Goal: Check status: Check status

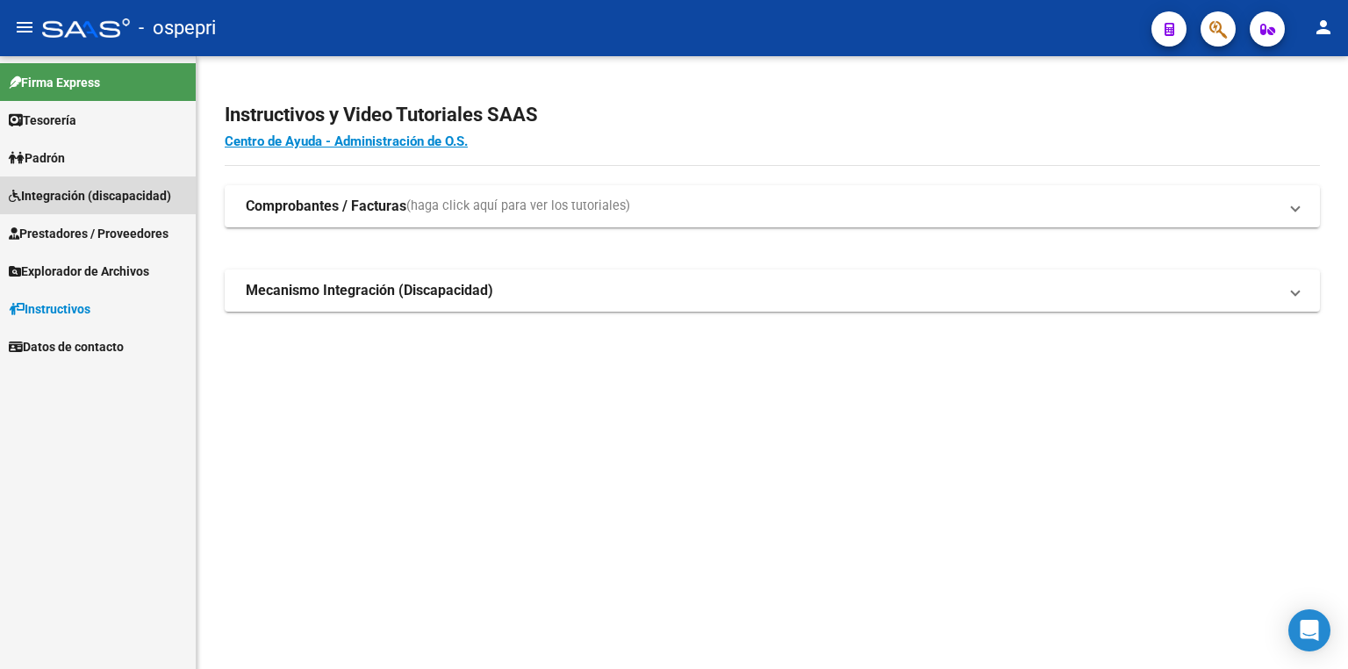
click at [89, 205] on link "Integración (discapacidad)" at bounding box center [98, 195] width 196 height 38
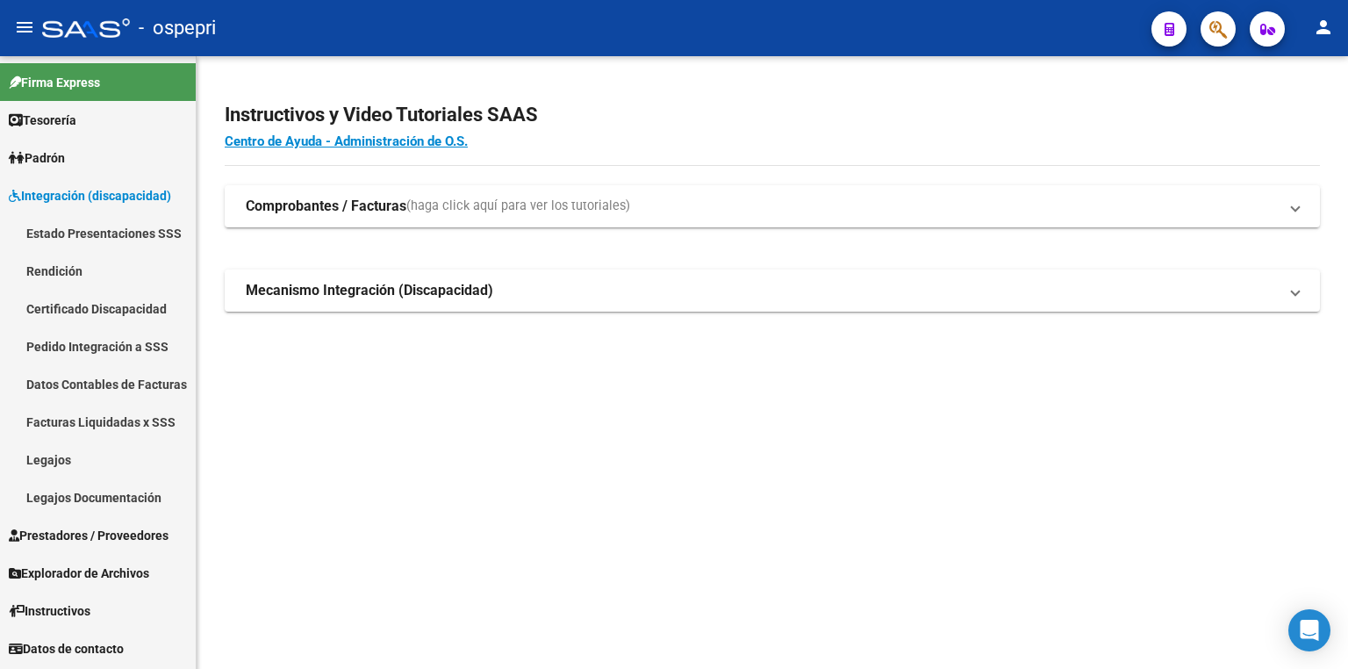
click at [93, 453] on link "Legajos" at bounding box center [98, 459] width 196 height 38
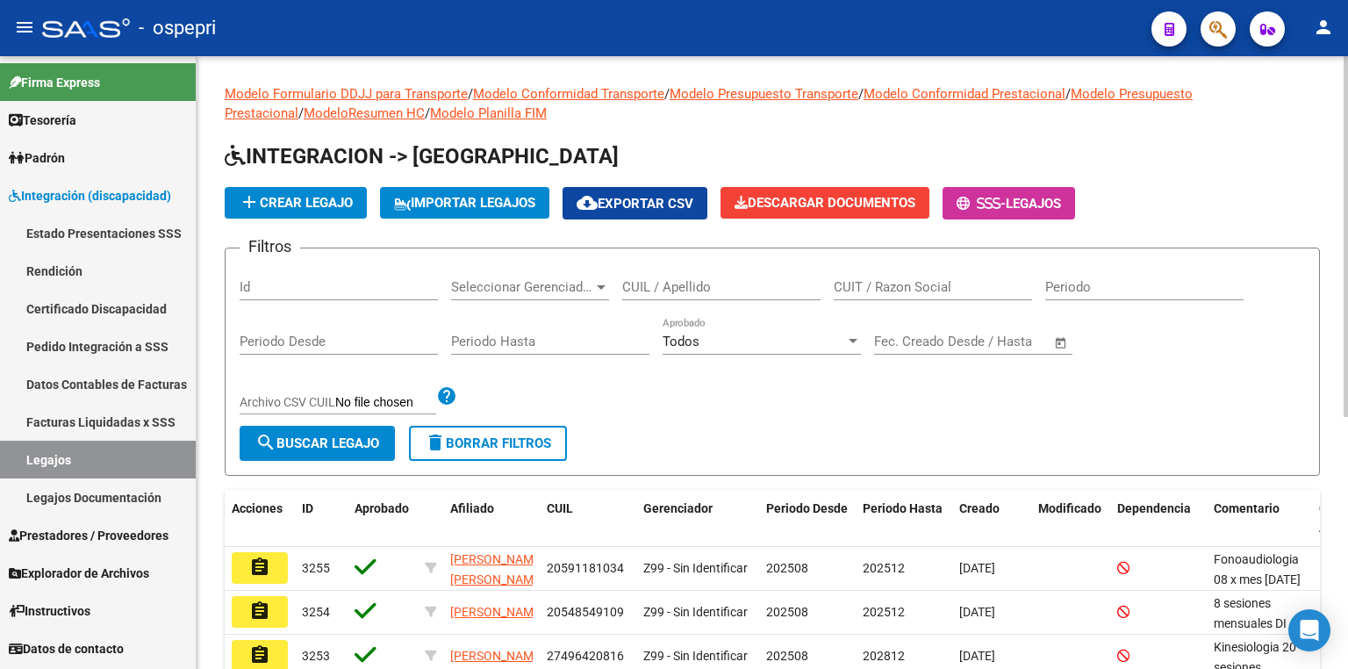
click at [681, 281] on input "CUIL / Apellido" at bounding box center [721, 287] width 198 height 16
paste input "11603983"
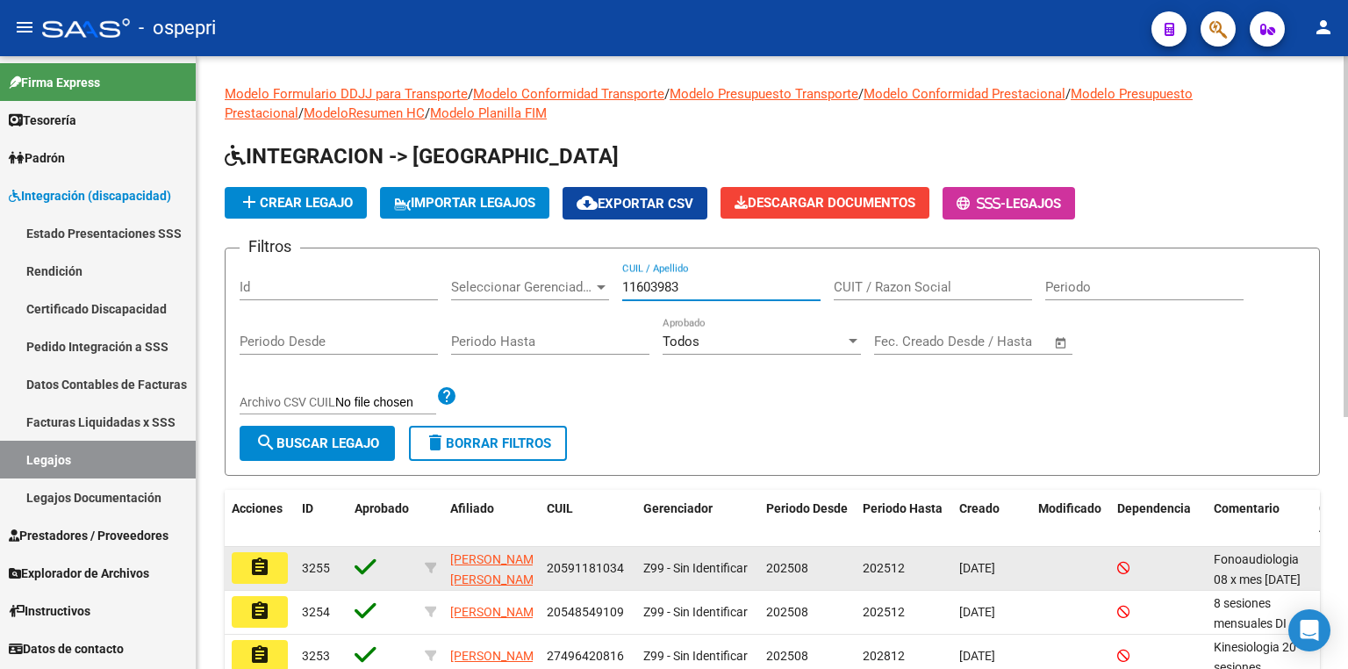
type input "11603983"
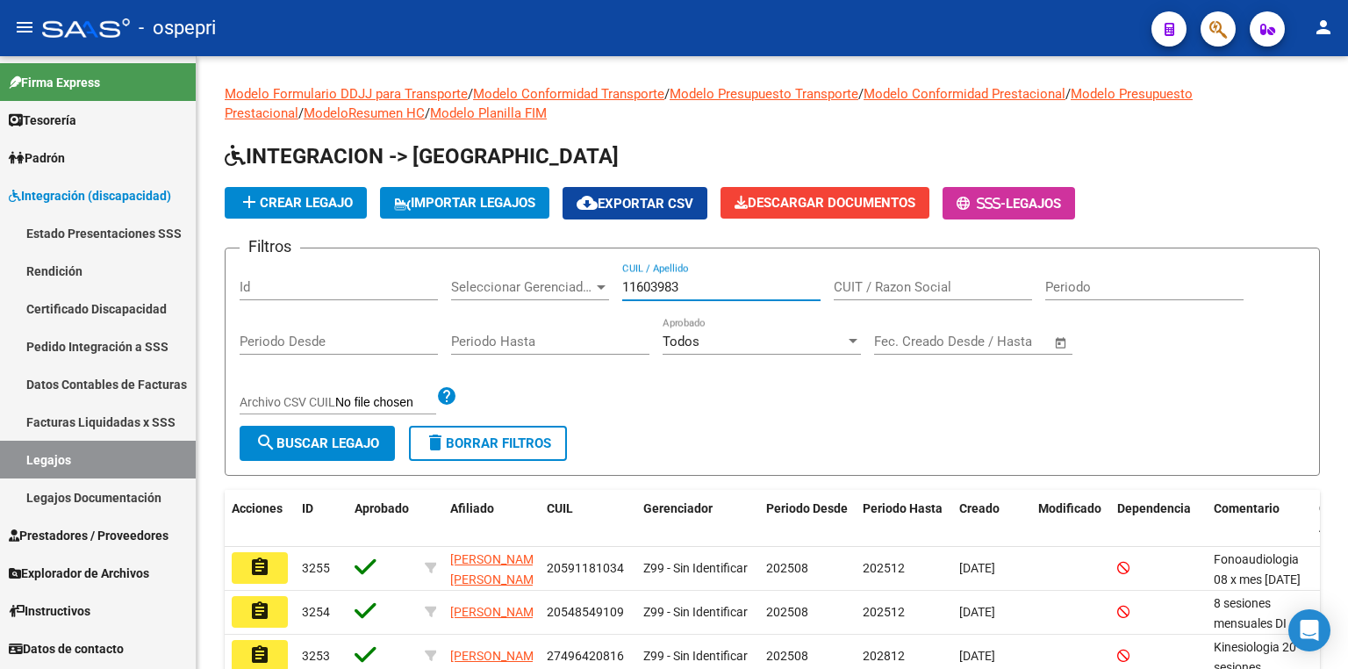
click at [261, 565] on mat-icon "assignment" at bounding box center [259, 566] width 21 height 21
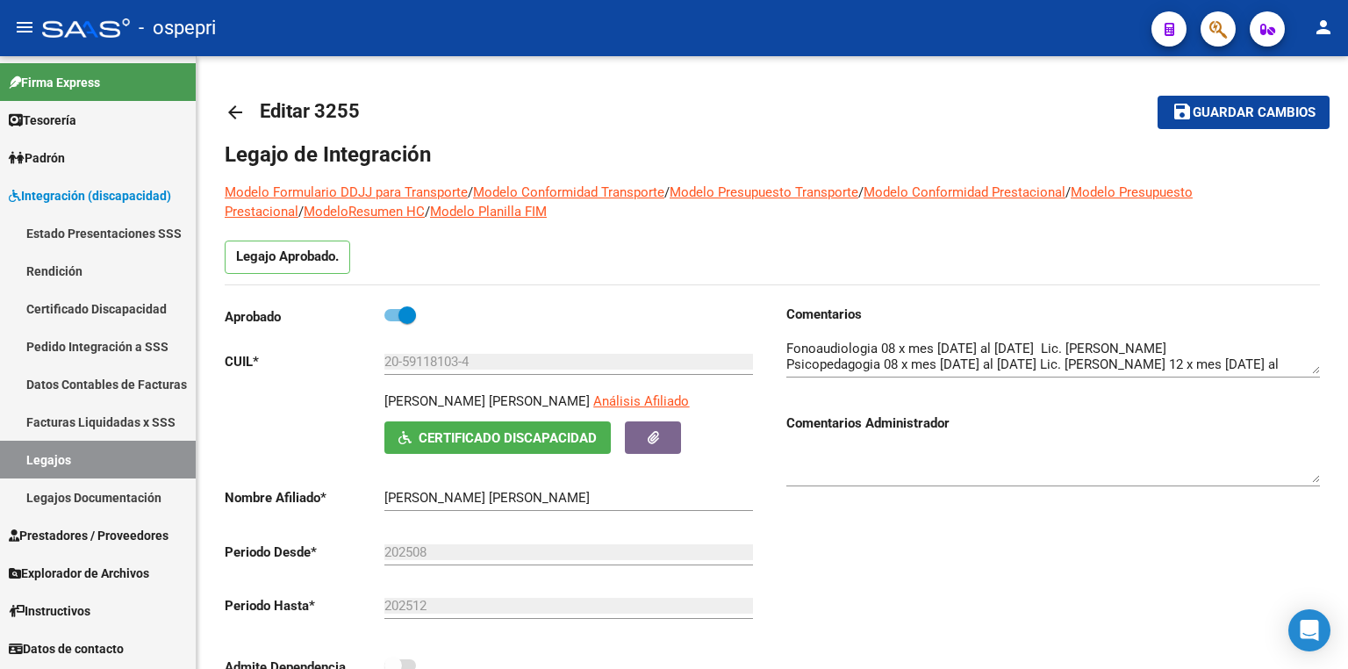
click at [65, 455] on link "Legajos" at bounding box center [98, 459] width 196 height 38
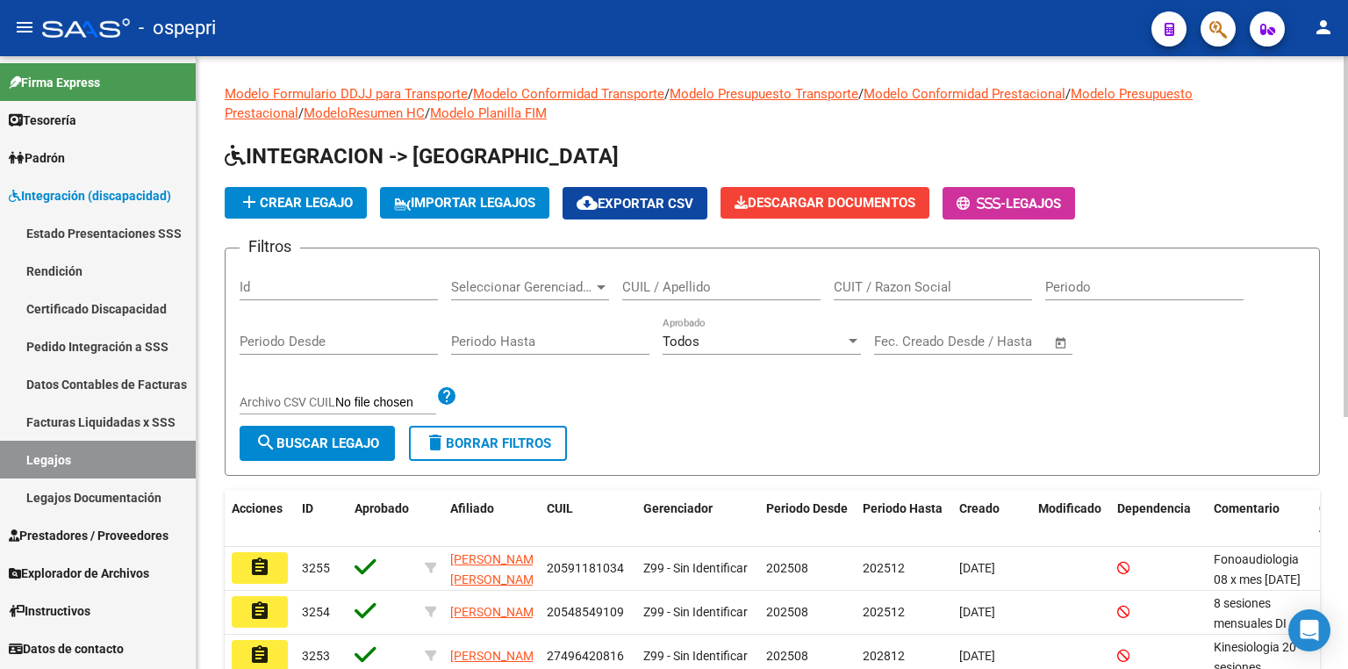
click at [681, 287] on input "CUIL / Apellido" at bounding box center [721, 287] width 198 height 16
paste input "11603983"
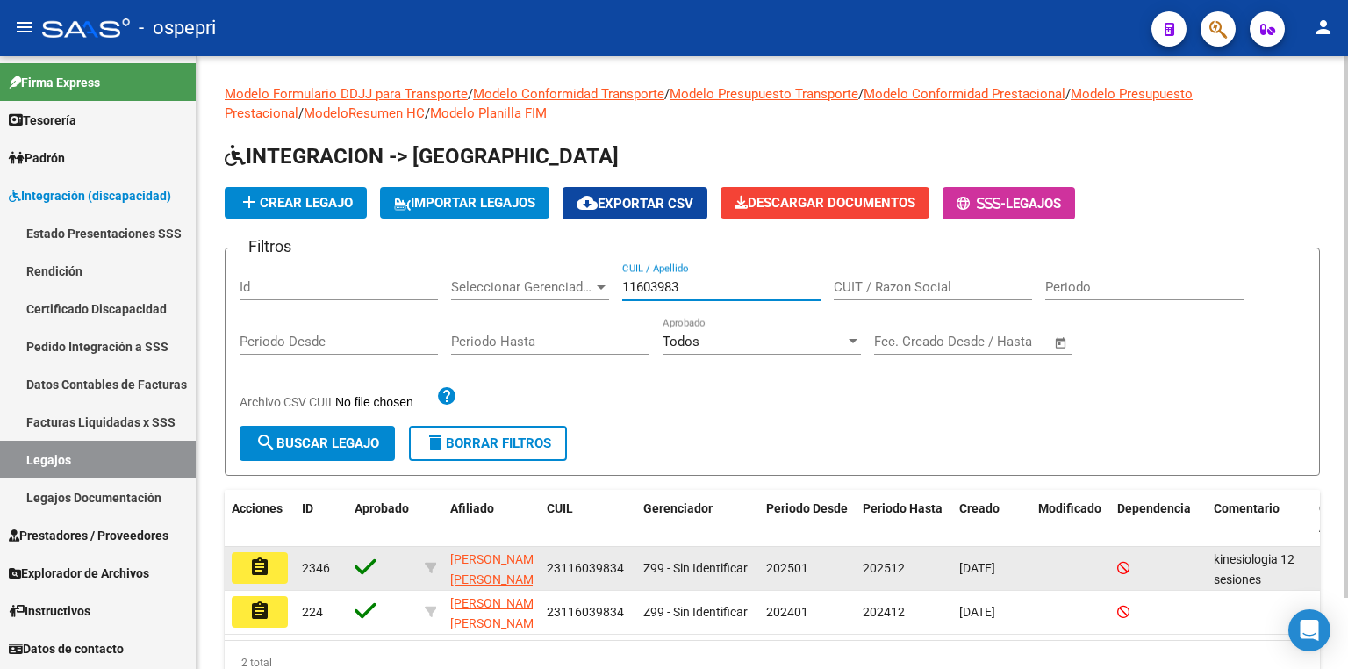
type input "11603983"
click at [262, 576] on button "assignment" at bounding box center [260, 568] width 56 height 32
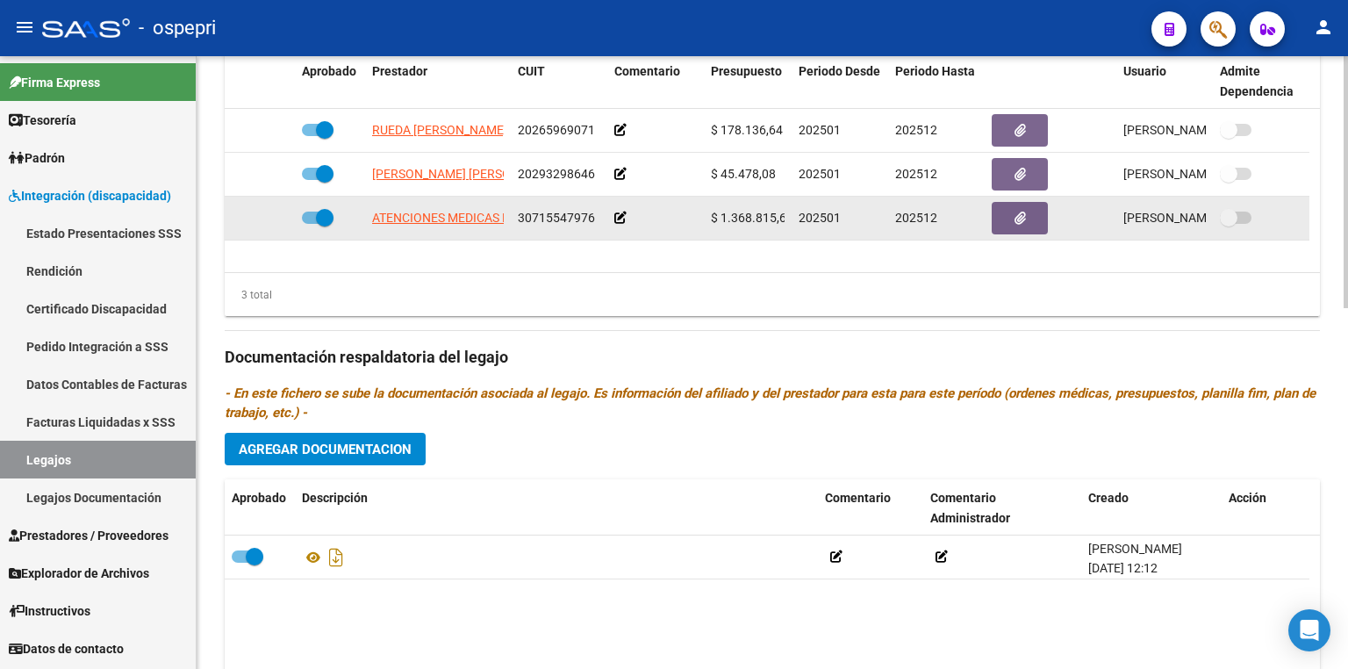
scroll to position [842, 0]
